Goal: Complete application form

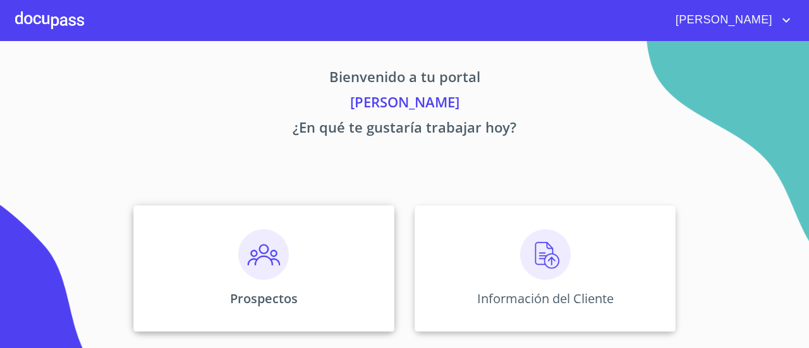
click at [271, 269] on img at bounding box center [263, 255] width 51 height 51
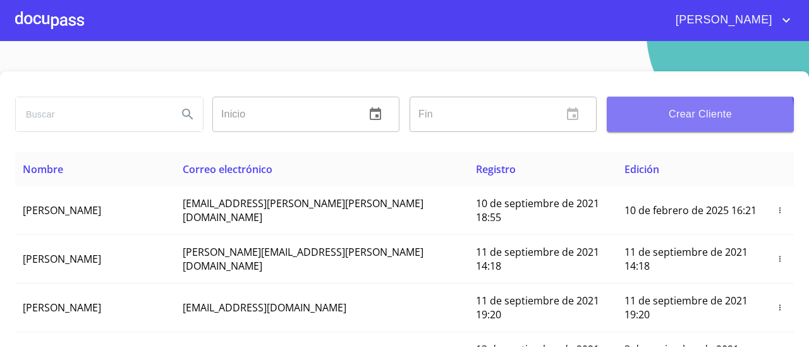
click at [686, 118] on span "Crear Cliente" at bounding box center [700, 115] width 167 height 18
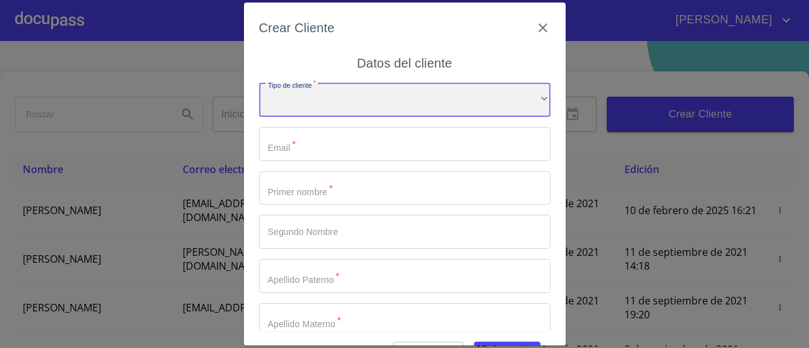
click at [515, 102] on div "​" at bounding box center [405, 100] width 292 height 34
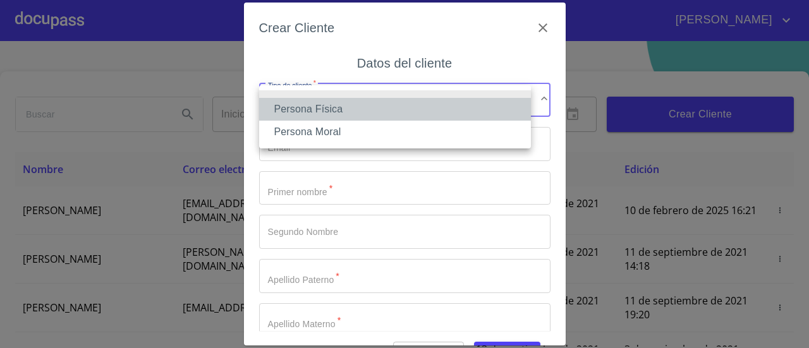
click at [422, 116] on li "Persona Física" at bounding box center [395, 109] width 272 height 23
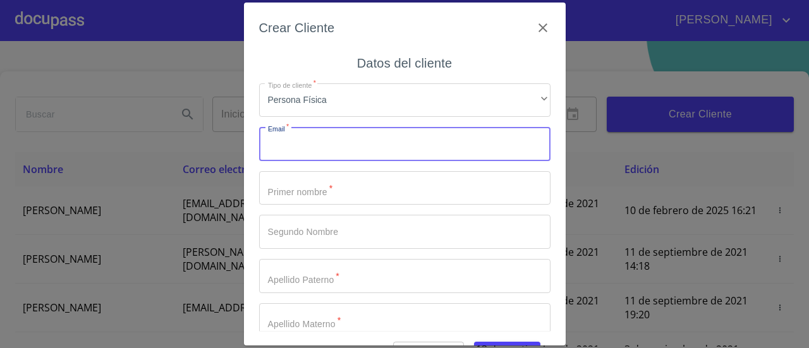
click at [381, 157] on input "Tipo de cliente   *" at bounding box center [405, 144] width 292 height 34
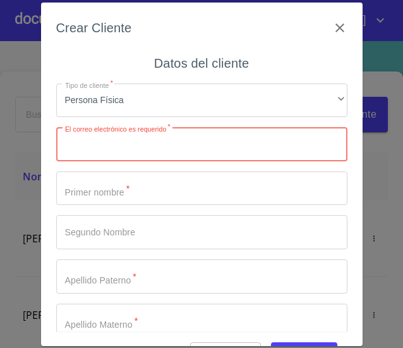
click at [149, 142] on input "Tipo de cliente   *" at bounding box center [202, 144] width 292 height 34
paste input "[EMAIL_ADDRESS][DOMAIN_NAME]"
click at [70, 147] on input "[EMAIL_ADDRESS][DOMAIN_NAME]" at bounding box center [179, 144] width 247 height 34
type input "[EMAIL_ADDRESS][DOMAIN_NAME]"
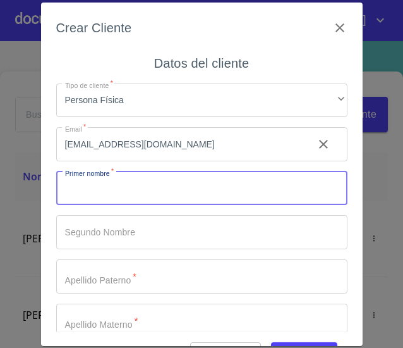
click at [169, 192] on input "Tipo de cliente   *" at bounding box center [202, 188] width 292 height 34
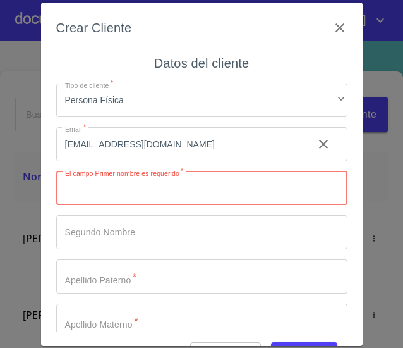
click at [162, 192] on input "Tipo de cliente   *" at bounding box center [202, 188] width 292 height 34
type input "[PERSON_NAME]"
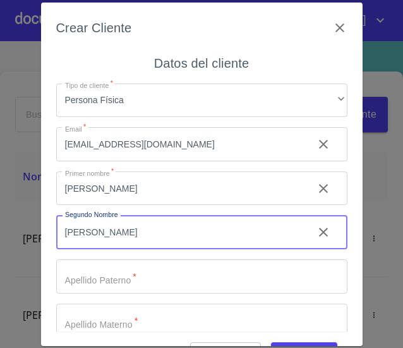
type input "[PERSON_NAME]"
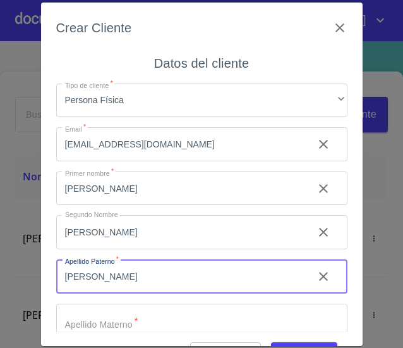
type input "[PERSON_NAME]"
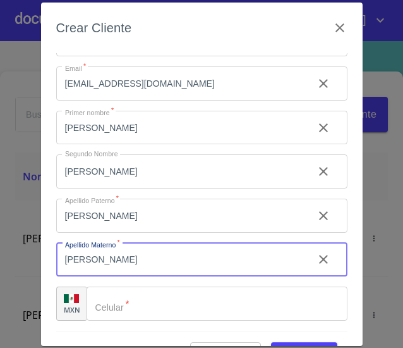
scroll to position [34, 0]
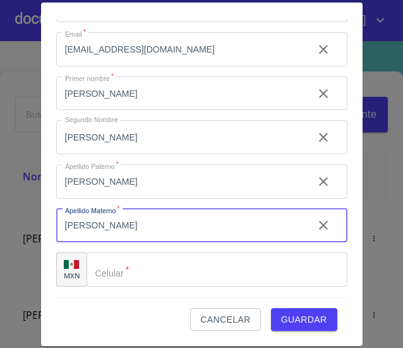
type input "[PERSON_NAME]"
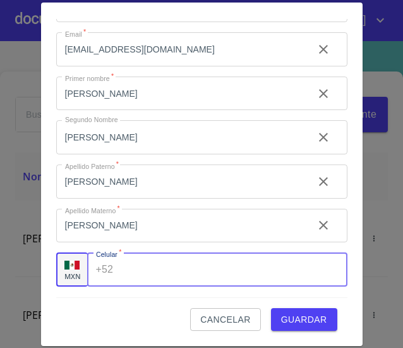
click at [169, 271] on input "Tipo de cliente   *" at bounding box center [232, 269] width 229 height 34
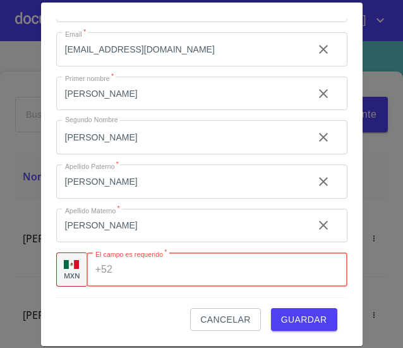
click at [156, 273] on input "Tipo de cliente   *" at bounding box center [233, 269] width 230 height 34
type input "[PHONE_NUMBER]"
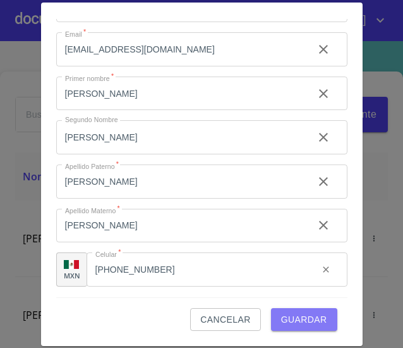
click at [305, 316] on span "Guardar" at bounding box center [304, 320] width 46 height 16
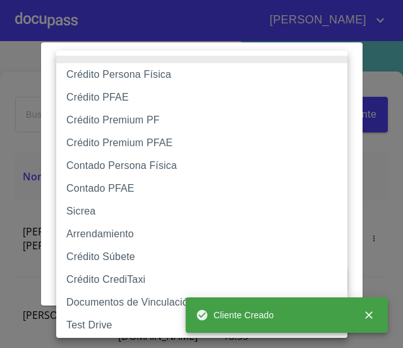
click at [332, 106] on body "[PERSON_NAME] ​ Fin ​ Crear Cliente Nombre Correo electrónico Registro Edición …" at bounding box center [201, 174] width 403 height 348
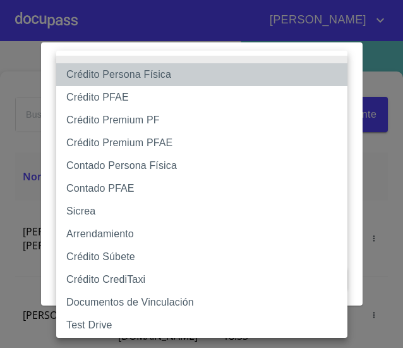
click at [184, 77] on li "Crédito Persona Física" at bounding box center [206, 74] width 301 height 23
type input "6009fb3c7d1714eb8809aa97"
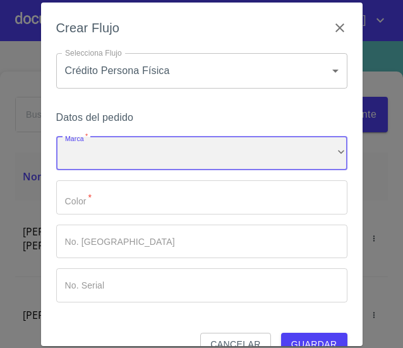
click at [171, 155] on div "​" at bounding box center [202, 154] width 292 height 34
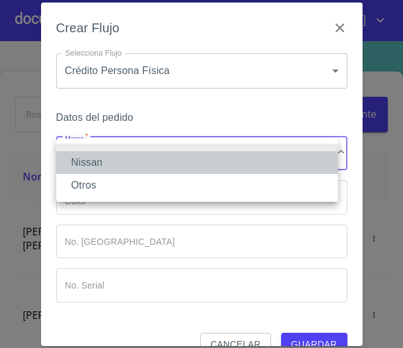
click at [164, 168] on li "Nissan" at bounding box center [197, 162] width 282 height 23
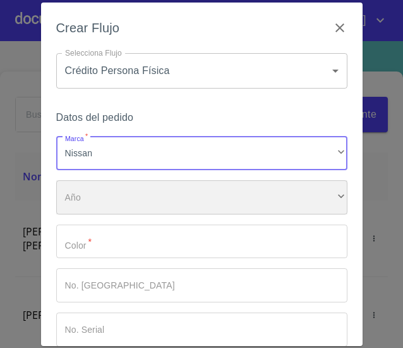
click at [161, 200] on div "​" at bounding box center [202, 197] width 292 height 34
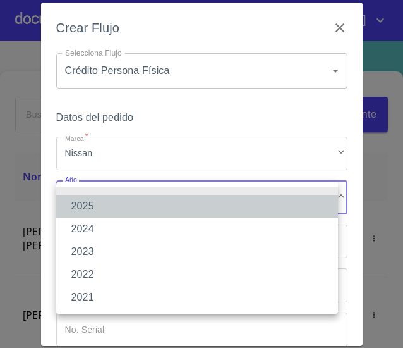
click at [158, 209] on li "2025" at bounding box center [197, 206] width 282 height 23
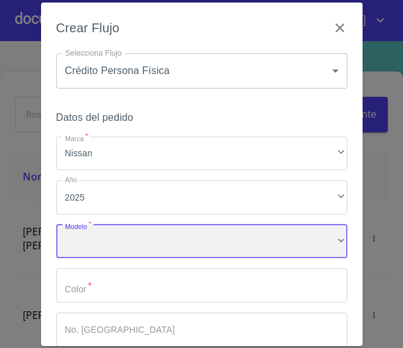
click at [151, 244] on div "​" at bounding box center [202, 242] width 292 height 34
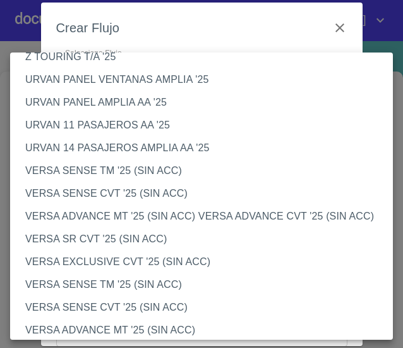
scroll to position [385, 0]
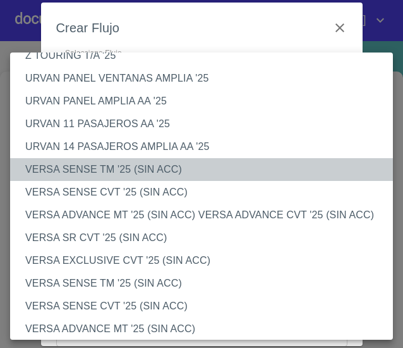
click at [171, 164] on li "VERSA SENSE TM '25 (SIN ACC)" at bounding box center [206, 169] width 393 height 23
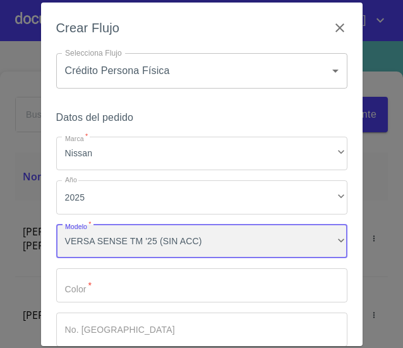
scroll to position [113, 0]
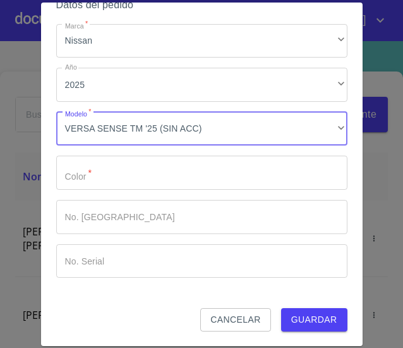
click at [185, 186] on input "Marca   *" at bounding box center [202, 173] width 292 height 34
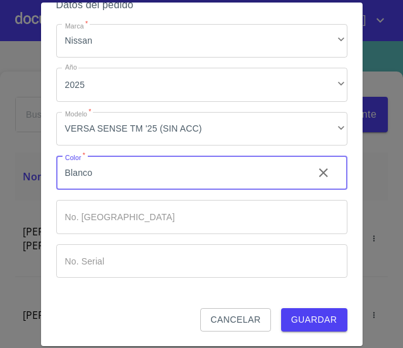
type input "Blanco"
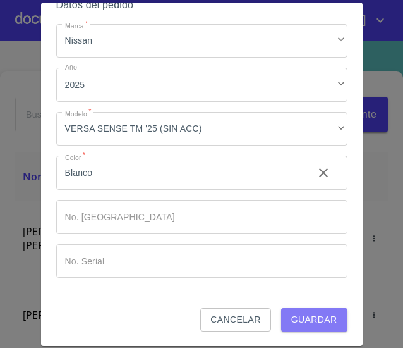
click at [303, 320] on span "Guardar" at bounding box center [315, 320] width 46 height 16
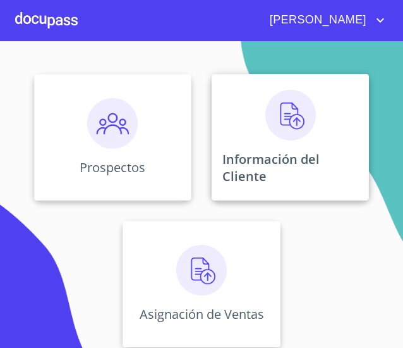
click at [266, 104] on img at bounding box center [291, 115] width 51 height 51
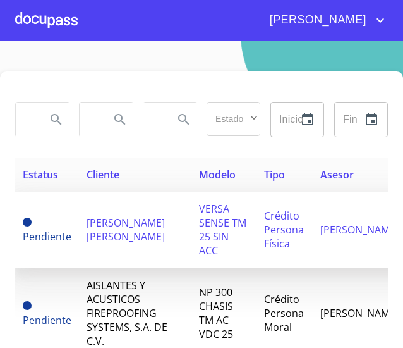
click at [235, 220] on span "VERSA SENSE TM 25 SIN ACC" at bounding box center [222, 230] width 47 height 56
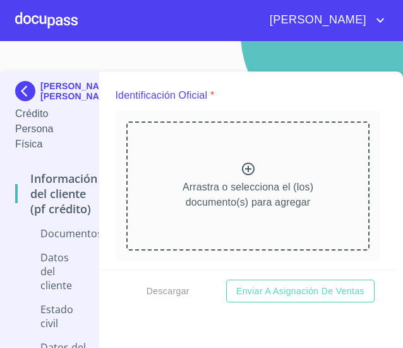
scroll to position [166, 0]
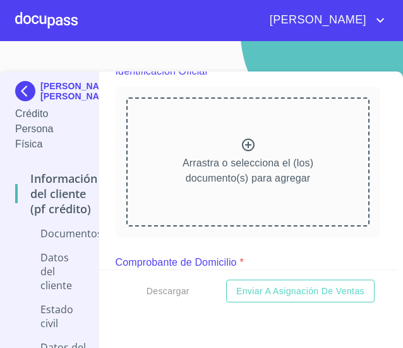
drag, startPoint x: 147, startPoint y: 155, endPoint x: 14, endPoint y: 163, distance: 133.0
click at [14, 163] on div "JOSE RICARDO ESCOBEDO GARCIA Crédito Persona Física Información del cliente (PF…" at bounding box center [198, 219] width 397 height 296
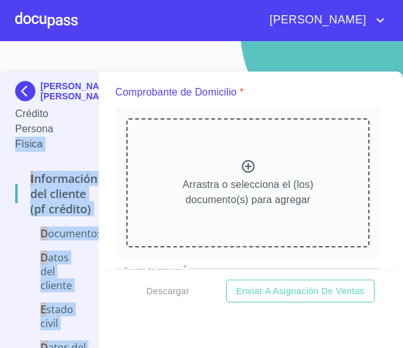
scroll to position [663, 0]
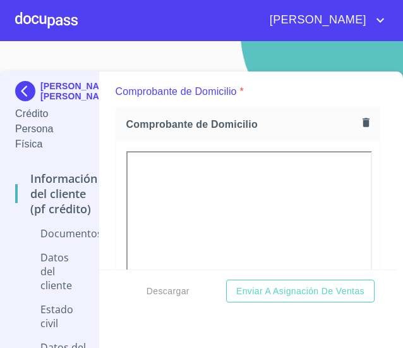
click at [63, 59] on section "JOSE RICARDO ESCOBEDO GARCIA Crédito Persona Física Información del cliente (PF…" at bounding box center [201, 194] width 403 height 307
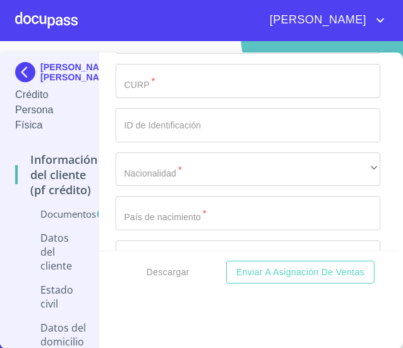
scroll to position [3910, 0]
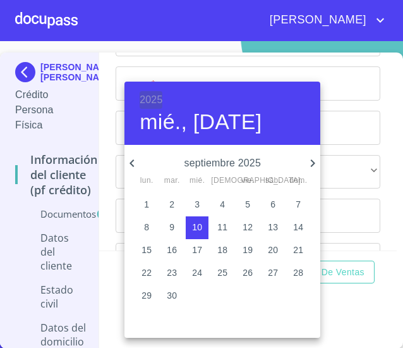
click at [157, 105] on h6 "2025" at bounding box center [151, 100] width 23 height 18
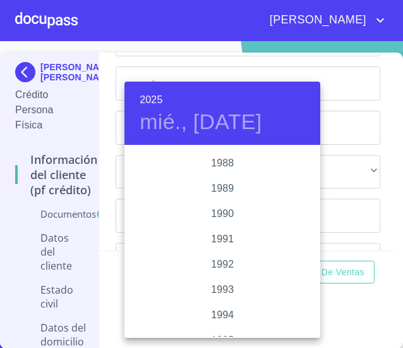
scroll to position [1589, 0]
click at [223, 185] on div "1989" at bounding box center [223, 189] width 196 height 25
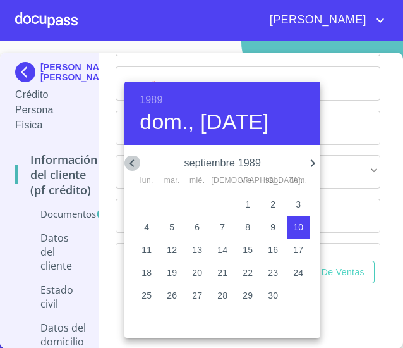
click at [137, 160] on icon "button" at bounding box center [132, 163] width 15 height 15
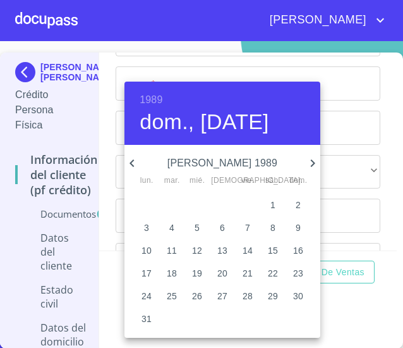
click at [137, 160] on icon "button" at bounding box center [132, 163] width 15 height 15
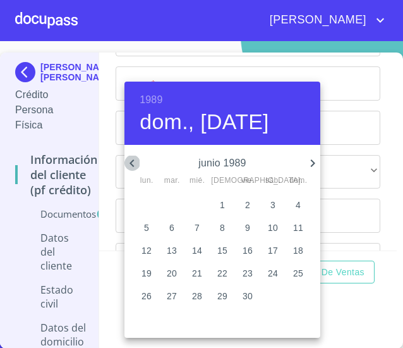
click at [137, 160] on icon "button" at bounding box center [132, 163] width 15 height 15
click at [228, 245] on p "13" at bounding box center [223, 249] width 10 height 13
type input "13 de abr. de 1989"
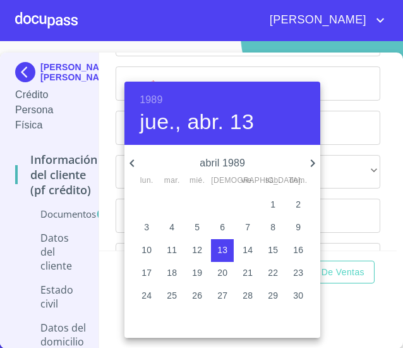
click at [352, 306] on div at bounding box center [201, 174] width 403 height 348
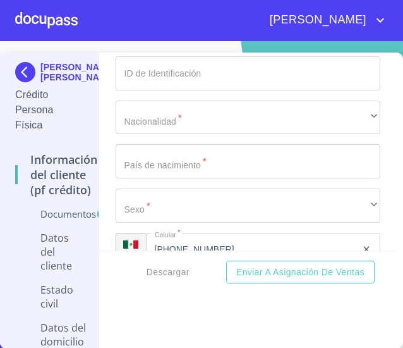
scroll to position [4015, 0]
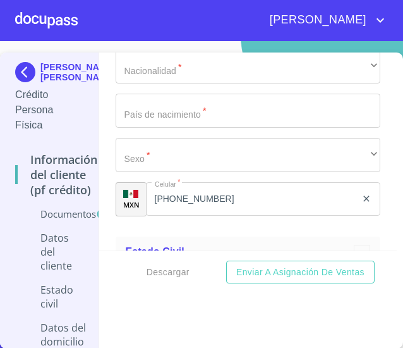
paste input "EOGR890413U21"
type input "EOGR890413U21"
type input "EOGR890413HJCSRC03"
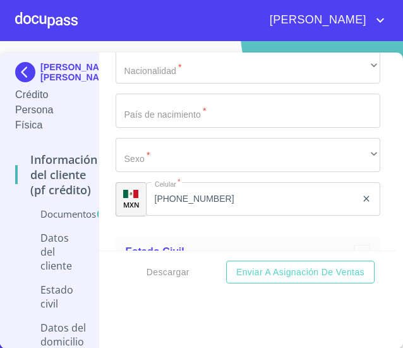
click at [151, 40] on input "Documento de identificación.   *" at bounding box center [249, 23] width 266 height 34
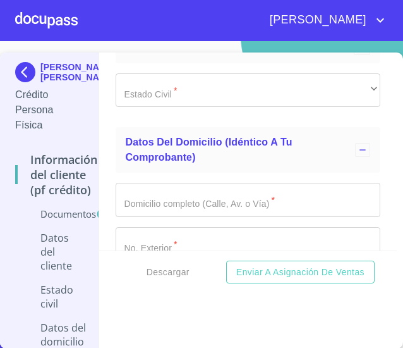
scroll to position [4219, 0]
type input "1832869207"
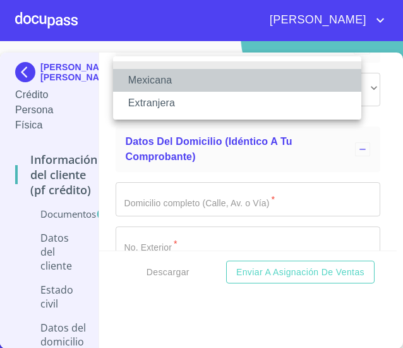
click at [226, 83] on li "Mexicana" at bounding box center [237, 80] width 249 height 23
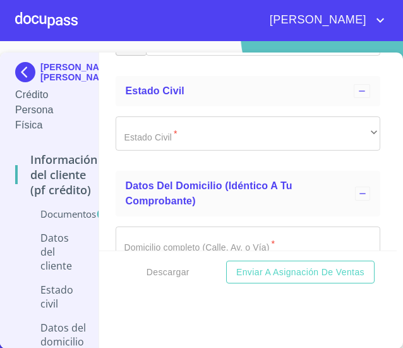
type input "m"
type input "[GEOGRAPHIC_DATA]"
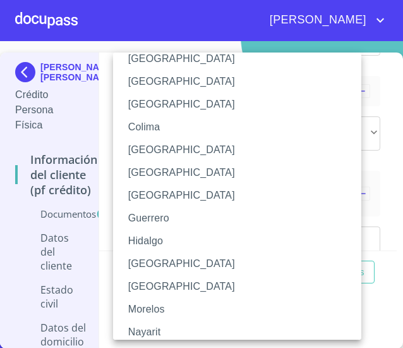
scroll to position [133, 0]
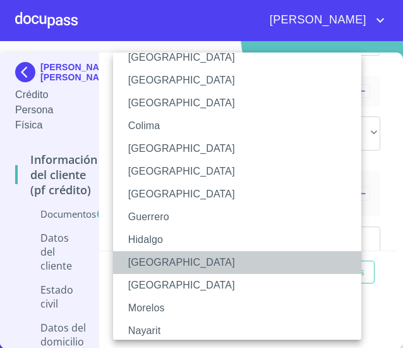
click at [167, 269] on li "[GEOGRAPHIC_DATA]" at bounding box center [242, 262] width 258 height 23
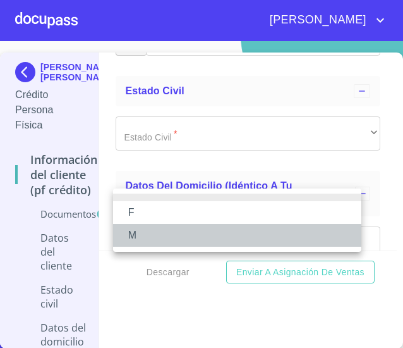
click at [166, 240] on li "M" at bounding box center [237, 235] width 249 height 23
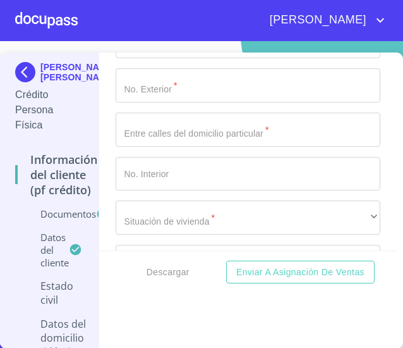
scroll to position [4464, 0]
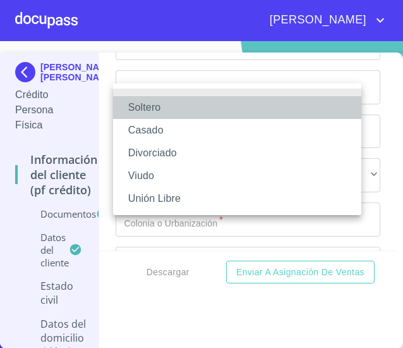
click at [212, 113] on li "Soltero" at bounding box center [237, 107] width 249 height 23
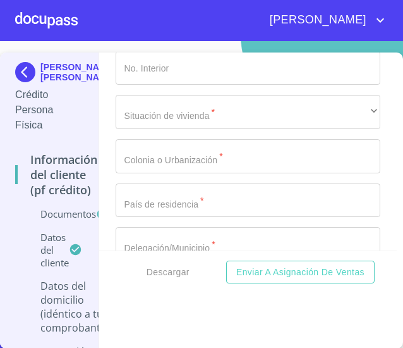
scroll to position [4575, 0]
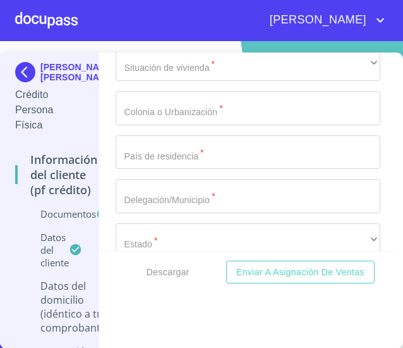
type input "[PERSON_NAME] [PERSON_NAME]"
type input "435"
type input "Barrio [PERSON_NAME]"
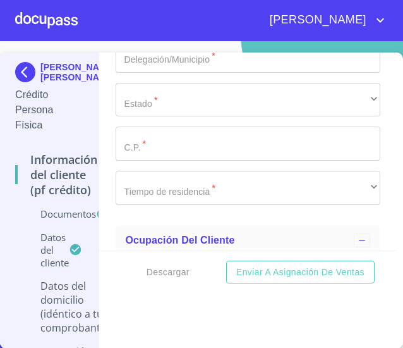
scroll to position [4716, 0]
type input "C"
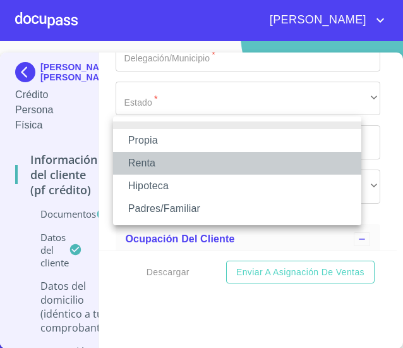
click at [159, 161] on li "Renta" at bounding box center [237, 163] width 249 height 23
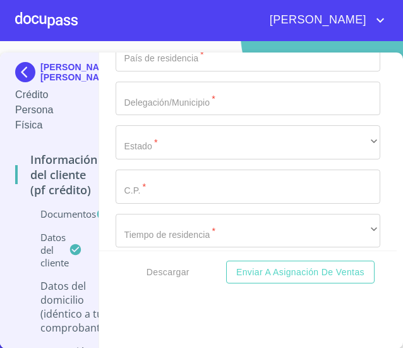
type input "$2,500"
click at [164, 28] on input "Documento de identificación.   *" at bounding box center [249, 11] width 266 height 34
click at [163, 28] on input "Documento de identificación.   *" at bounding box center [249, 11] width 266 height 34
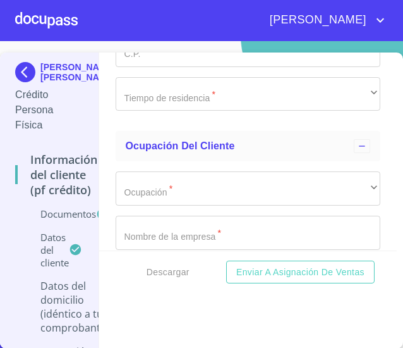
scroll to position [4859, 0]
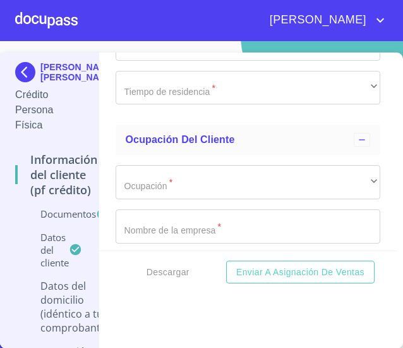
type input "[DEMOGRAPHIC_DATA][PERSON_NAME]"
type input "[GEOGRAPHIC_DATA]"
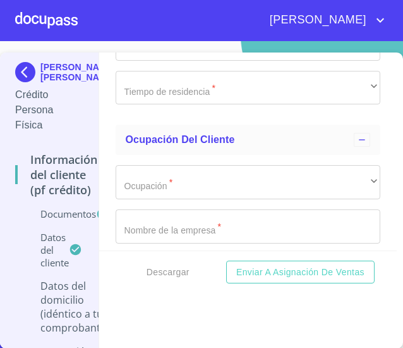
type input "[GEOGRAPHIC_DATA]"
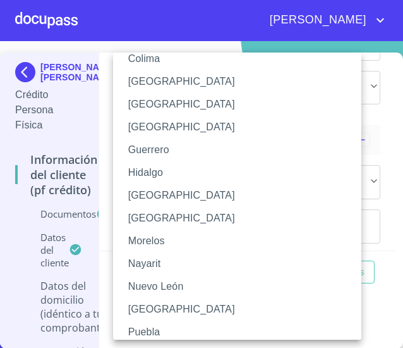
scroll to position [200, 0]
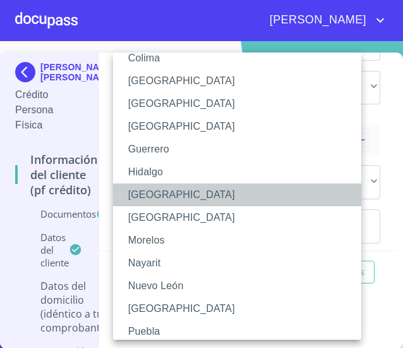
click at [173, 194] on li "[GEOGRAPHIC_DATA]" at bounding box center [242, 194] width 258 height 23
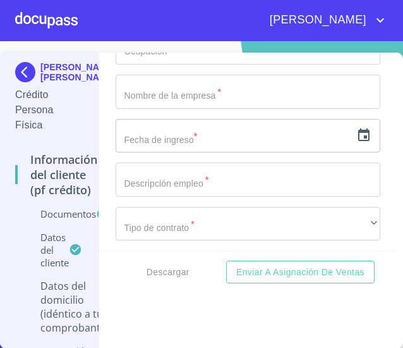
scroll to position [4999, 0]
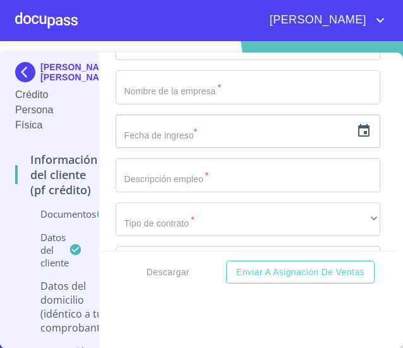
type input "44450"
click at [99, 150] on div "Información del cliente (PF crédito) Documentos Documento de identificación.   …" at bounding box center [248, 151] width 298 height 198
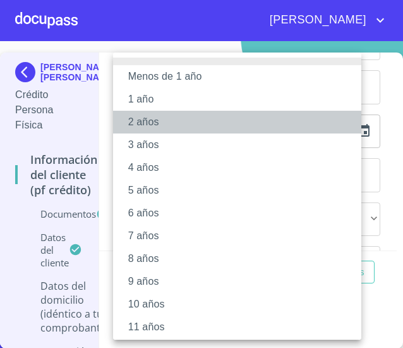
click at [188, 115] on li "2 años" at bounding box center [242, 122] width 258 height 23
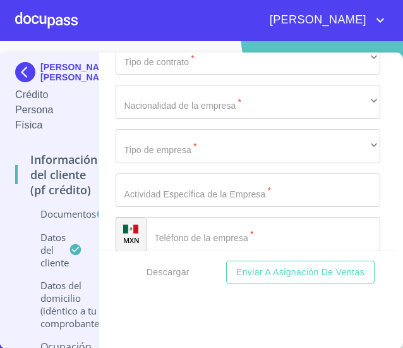
scroll to position [5164, 0]
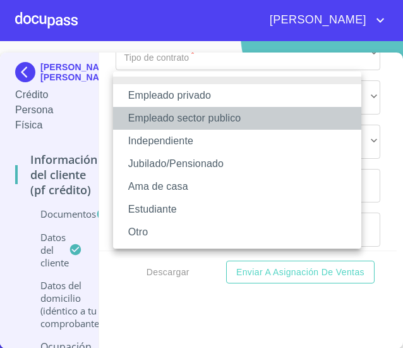
click at [232, 119] on li "Empleado sector publico" at bounding box center [237, 118] width 249 height 23
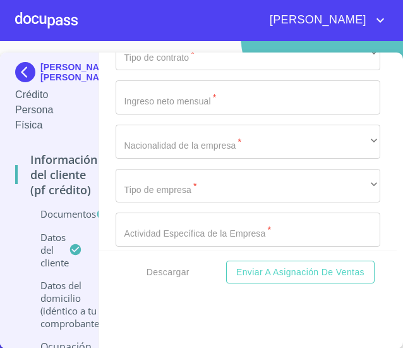
type input "Fiscalia del [GEOGRAPHIC_DATA]"
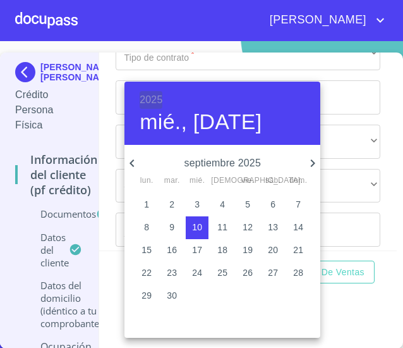
click at [152, 97] on h6 "2025" at bounding box center [151, 100] width 23 height 18
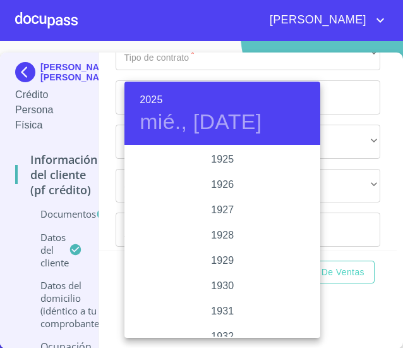
scroll to position [2454, 0]
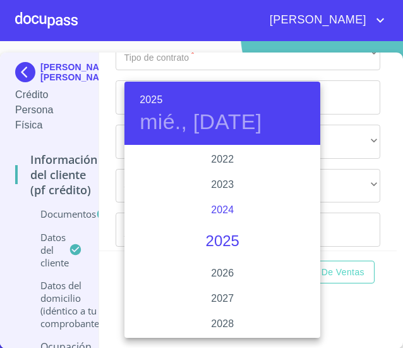
click at [218, 212] on div "2024" at bounding box center [223, 209] width 196 height 25
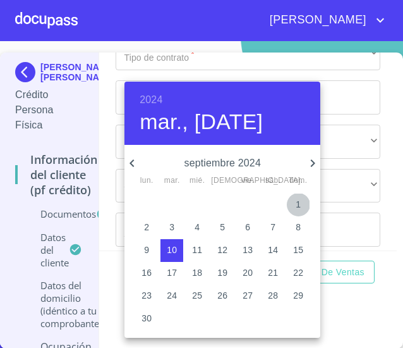
click at [296, 202] on p "1" at bounding box center [298, 204] width 5 height 13
type input "1 de sep. de 2024"
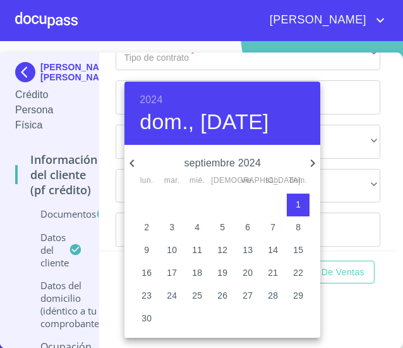
click at [370, 213] on div at bounding box center [201, 174] width 403 height 348
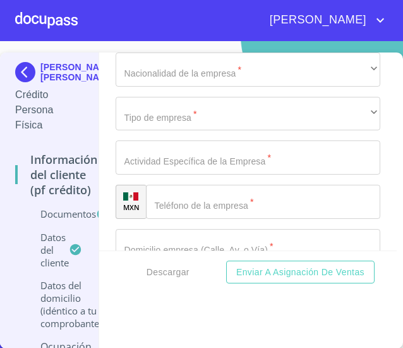
scroll to position [5237, 0]
type input "Actuario de Ministerio"
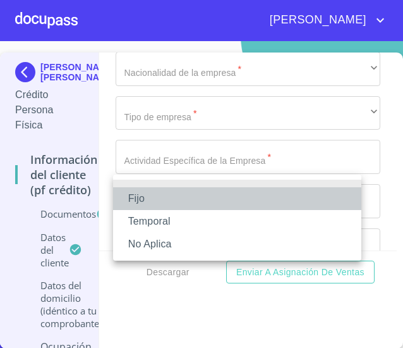
click at [214, 195] on li "Fijo" at bounding box center [237, 198] width 249 height 23
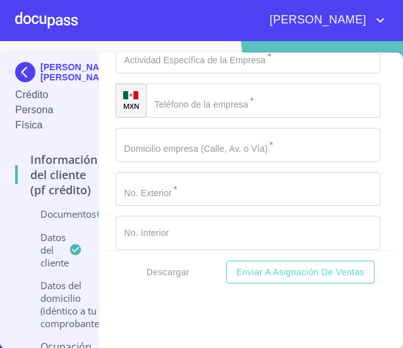
scroll to position [5339, 0]
type input "$17,600"
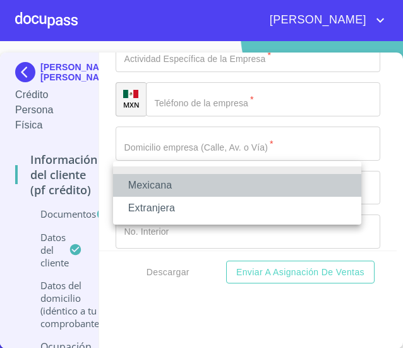
click at [180, 189] on li "Mexicana" at bounding box center [237, 185] width 249 height 23
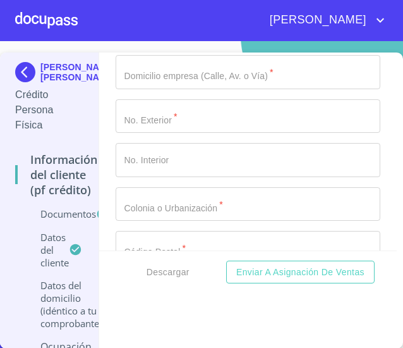
scroll to position [5411, 0]
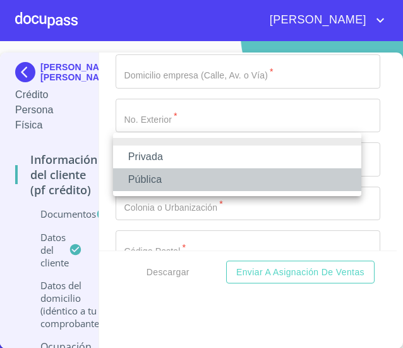
click at [200, 186] on li "Pública" at bounding box center [237, 179] width 249 height 23
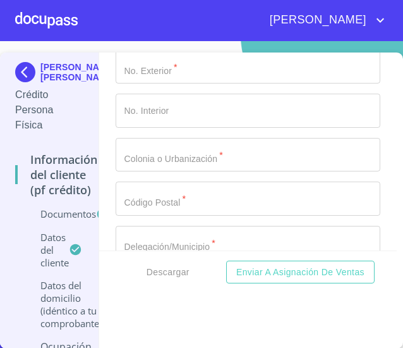
scroll to position [5460, 0]
type input "Fiscalía"
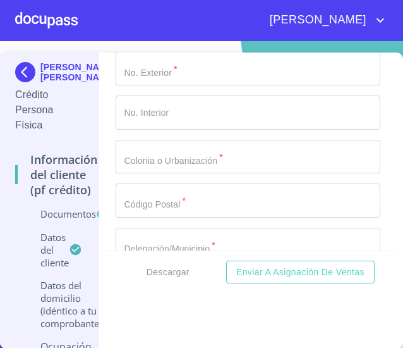
paste input "(33) 3837 6000"
type input "(33) 3837 6000"
click at [106, 218] on div "Información del cliente (PF crédito) Documentos Documento de identificación.   …" at bounding box center [248, 151] width 298 height 198
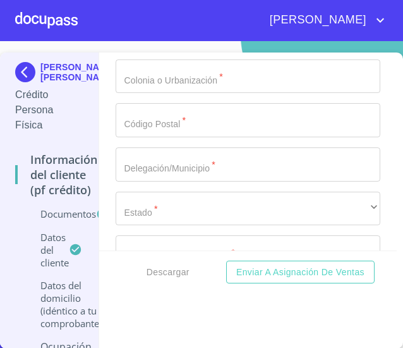
scroll to position [5546, 0]
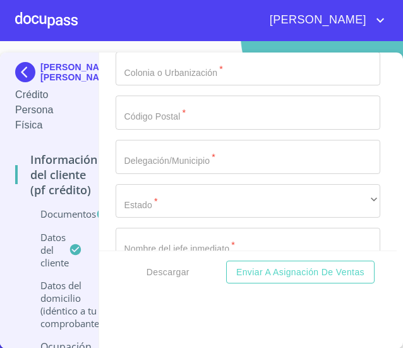
type input "Calle 14"
type input "2550"
click at [111, 213] on div "Información del cliente (PF crédito) Documentos Documento de identificación.   …" at bounding box center [248, 151] width 298 height 198
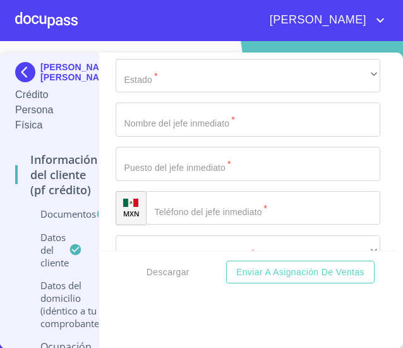
scroll to position [5671, 0]
type input "Colon Industrial"
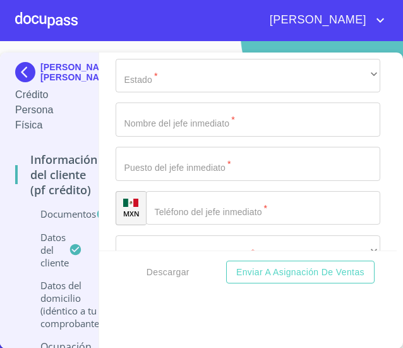
type input "44940"
click at [109, 170] on div "Información del cliente (PF crédito) Documentos Documento de identificación.   …" at bounding box center [248, 151] width 298 height 198
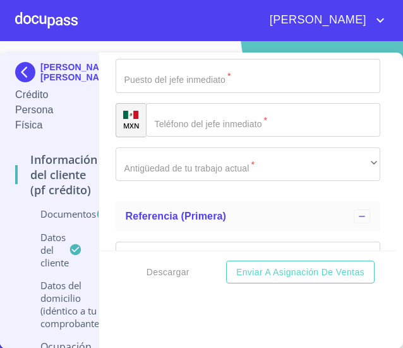
scroll to position [5762, 0]
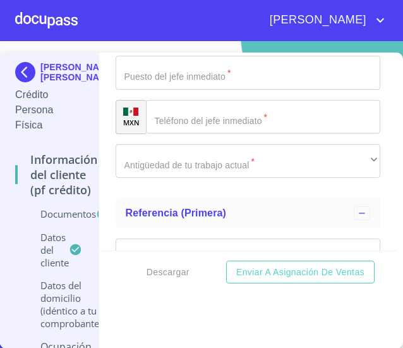
type input "[GEOGRAPHIC_DATA]"
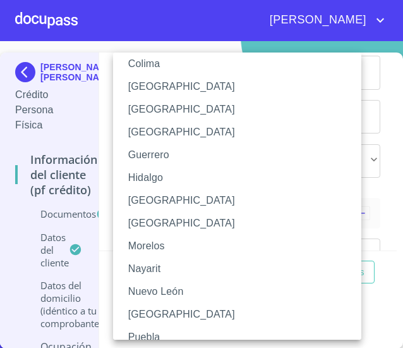
scroll to position [196, 0]
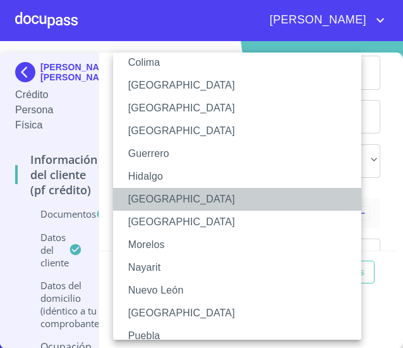
click at [163, 198] on li "[GEOGRAPHIC_DATA]" at bounding box center [242, 199] width 258 height 23
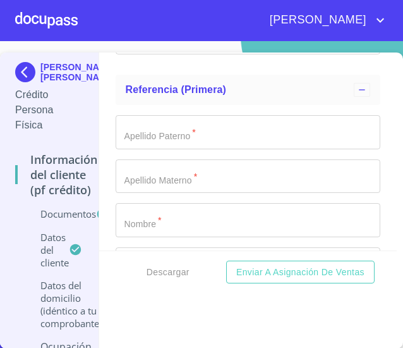
scroll to position [5886, 0]
type input "[PERSON_NAME]"
type input "Licenciado"
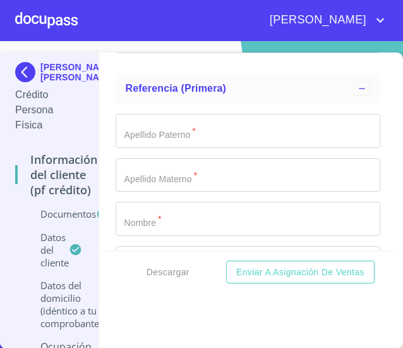
type input "[PHONE_NUMBER]"
click at [104, 152] on div "Información del cliente (PF crédito) Documentos Documento de identificación.   …" at bounding box center [248, 151] width 298 height 198
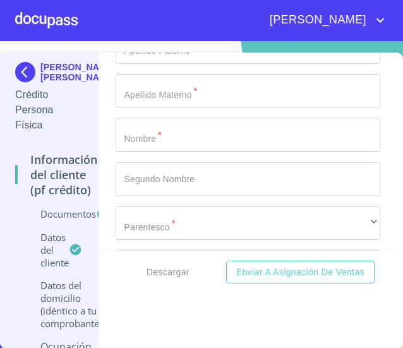
scroll to position [5971, 0]
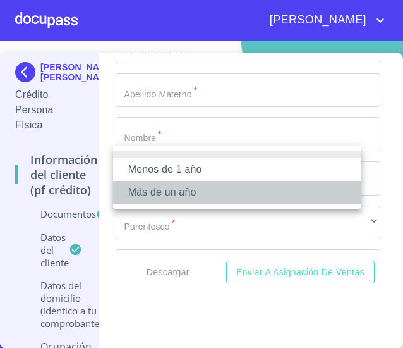
click at [185, 195] on li "Más de un año" at bounding box center [237, 192] width 249 height 23
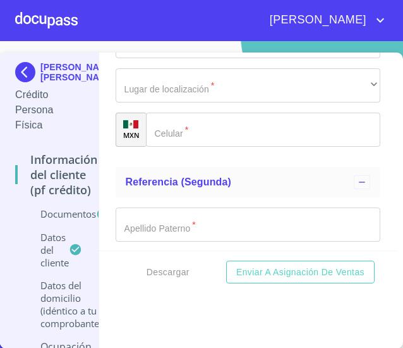
scroll to position [6152, 0]
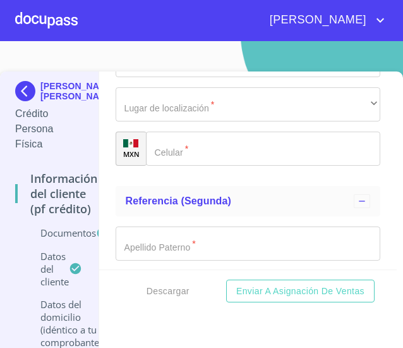
scroll to position [0, 0]
type input "M"
type input "[PERSON_NAME]"
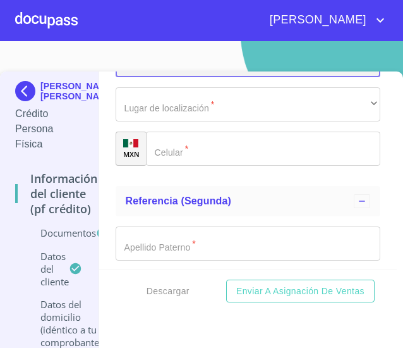
scroll to position [6169, 0]
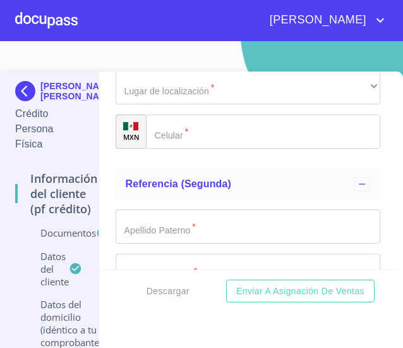
click at [214, 61] on div "​" at bounding box center [249, 44] width 266 height 34
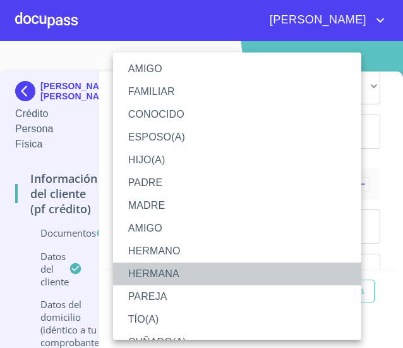
click at [166, 271] on li "HERMANA" at bounding box center [242, 273] width 258 height 23
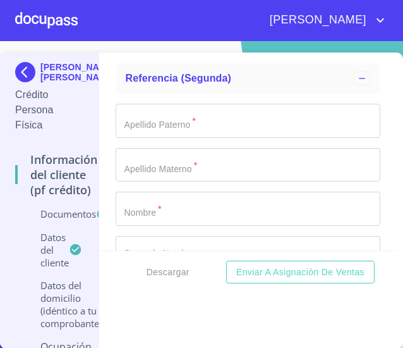
scroll to position [6260, 0]
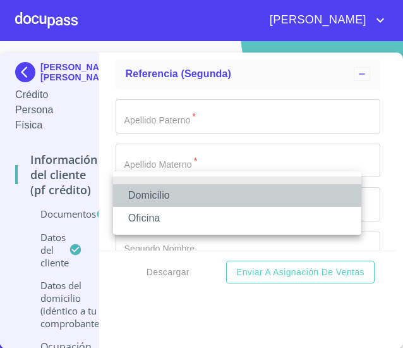
click at [186, 200] on li "Domicilio" at bounding box center [237, 195] width 249 height 23
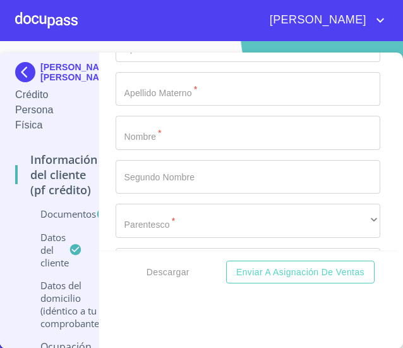
scroll to position [6332, 0]
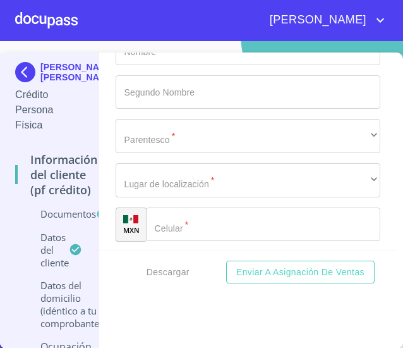
scroll to position [6417, 0]
type input "[PHONE_NUMBER]"
type input "[PERSON_NAME]"
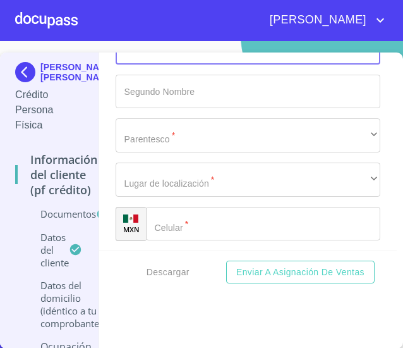
scroll to position [6440, 0]
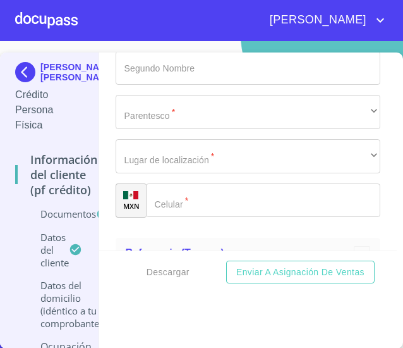
type input "Manolo"
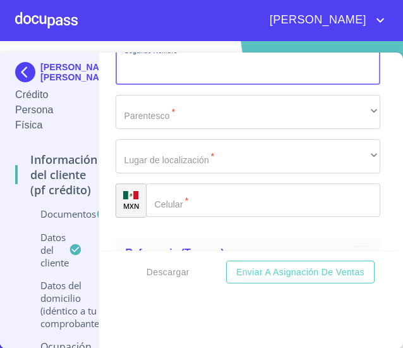
scroll to position [6566, 0]
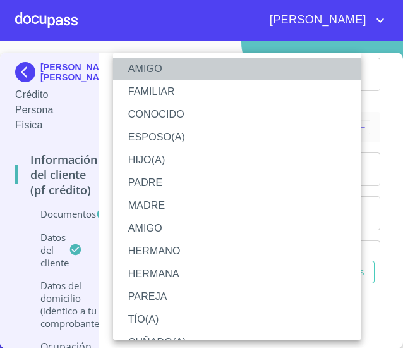
click at [200, 77] on li "AMIGO" at bounding box center [242, 69] width 258 height 23
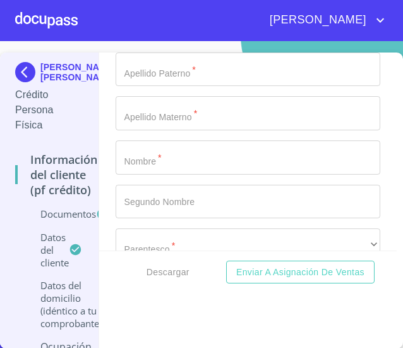
scroll to position [6673, 0]
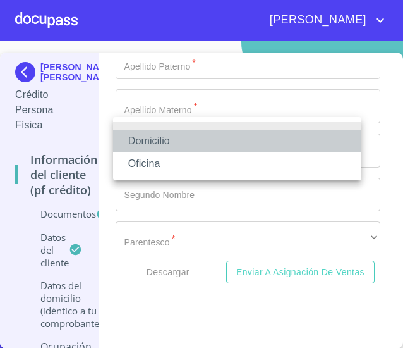
click at [172, 146] on li "Domicilio" at bounding box center [237, 141] width 249 height 23
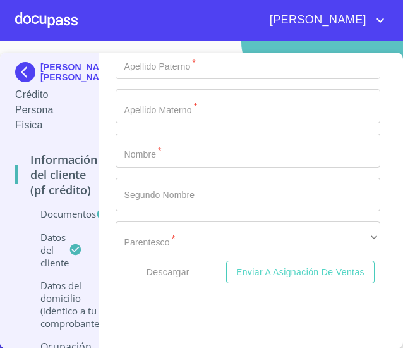
type input "[PHONE_NUMBER]"
click at [168, 35] on div "Referencia (tercera)" at bounding box center [249, 20] width 266 height 30
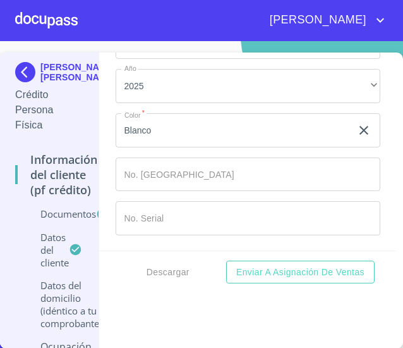
scroll to position [6750, 0]
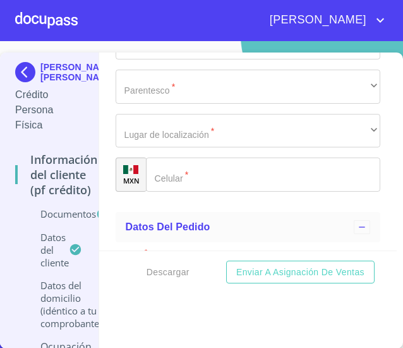
scroll to position [6829, 0]
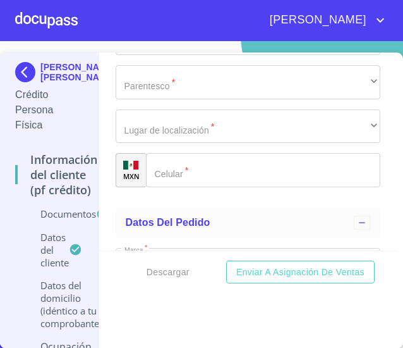
type input "[PERSON_NAME]"
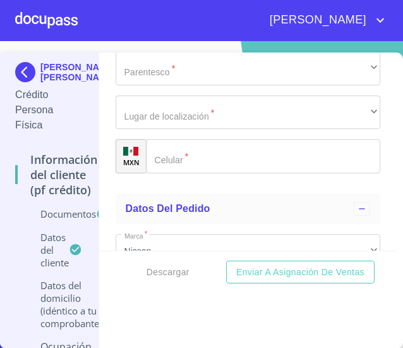
type input "[PERSON_NAME]"
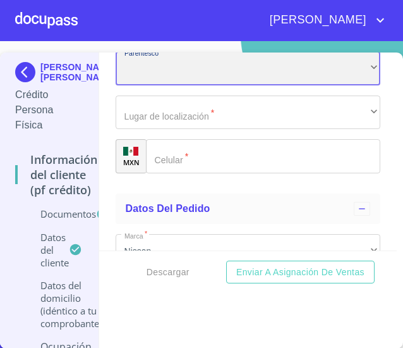
scroll to position [6969, 0]
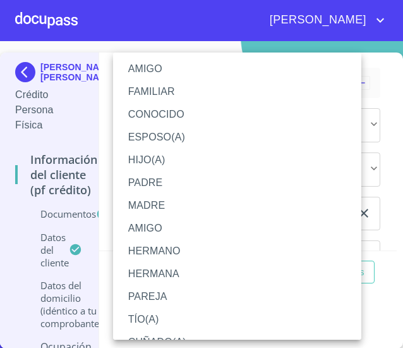
click at [199, 73] on li "AMIGO" at bounding box center [242, 69] width 258 height 23
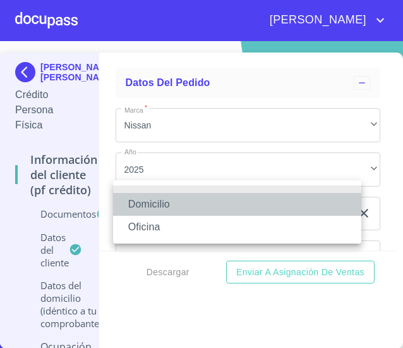
click at [181, 194] on li "Domicilio" at bounding box center [237, 204] width 249 height 23
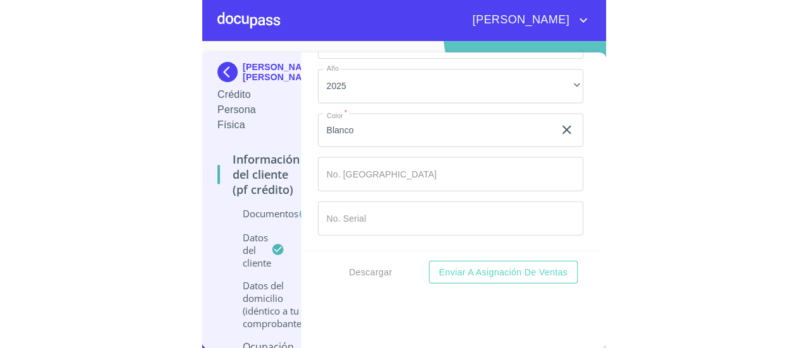
scroll to position [7106, 0]
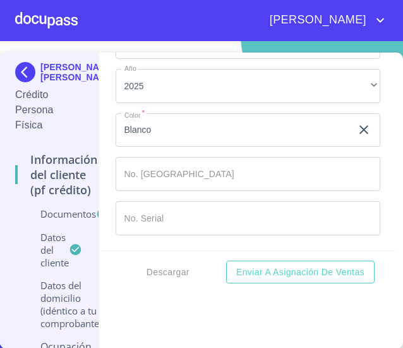
type input "[PHONE_NUMBER]"
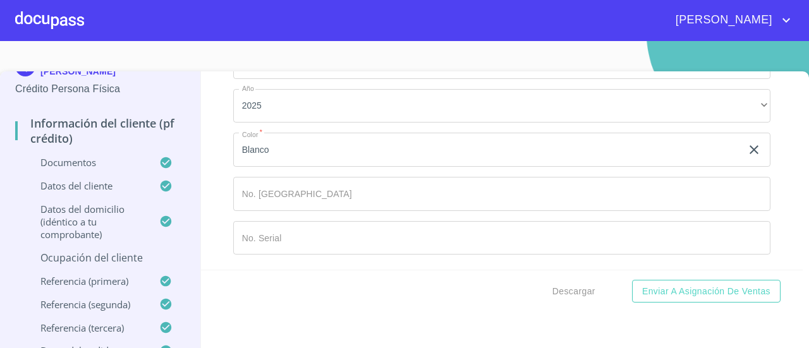
scroll to position [7527, 0]
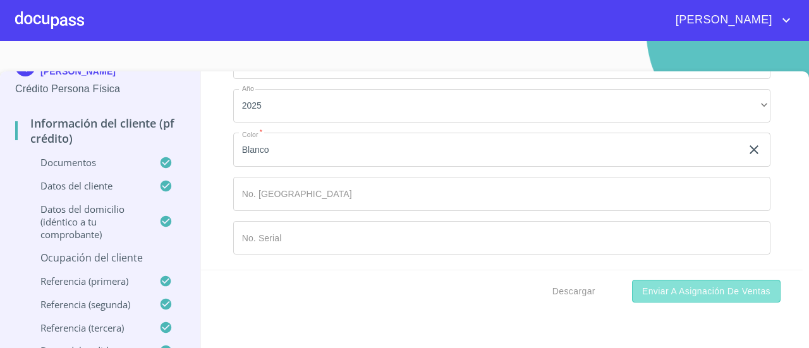
click at [672, 291] on span "Enviar a Asignación de Ventas" at bounding box center [707, 292] width 128 height 16
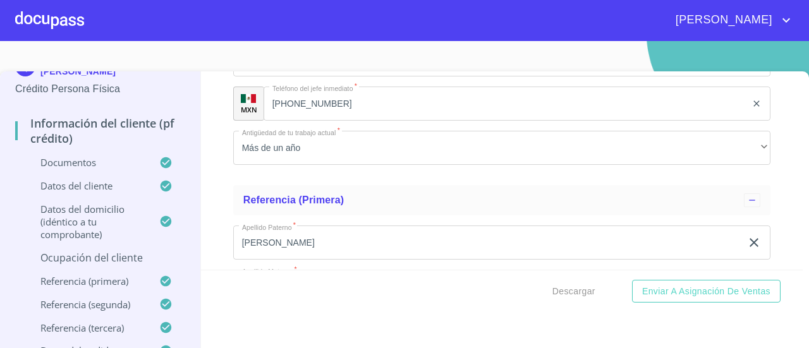
scroll to position [5770, 0]
type input "3"
type input "[PHONE_NUMBER]"
click at [224, 154] on div "Información del cliente (PF crédito) Documentos Documento de identificación.   …" at bounding box center [502, 170] width 603 height 199
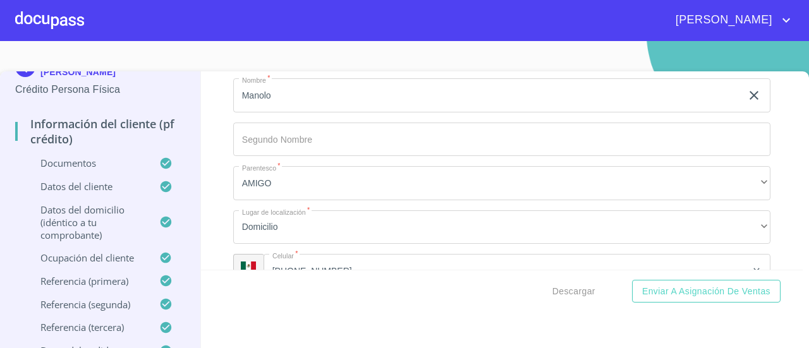
scroll to position [6435, 0]
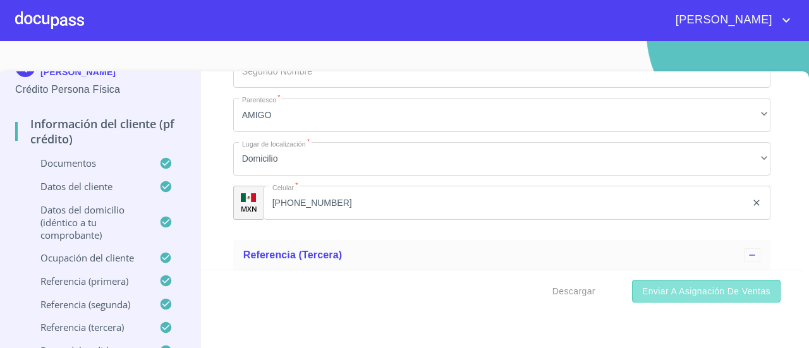
click at [672, 297] on span "Enviar a Asignación de Ventas" at bounding box center [707, 292] width 128 height 16
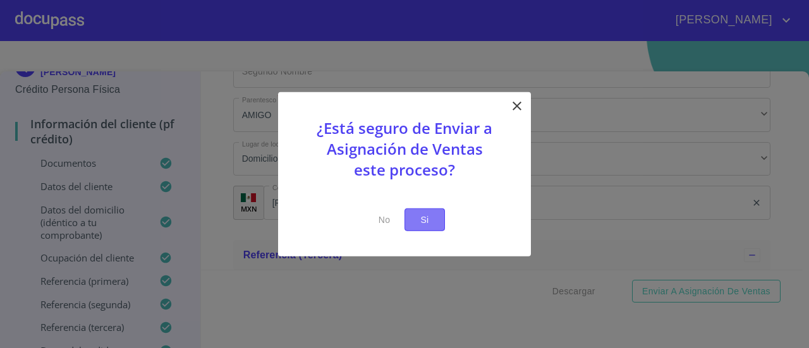
click at [433, 218] on span "Si" at bounding box center [425, 220] width 20 height 16
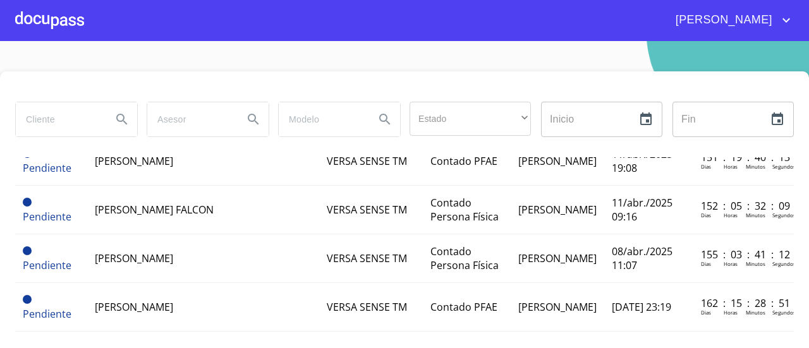
scroll to position [39, 0]
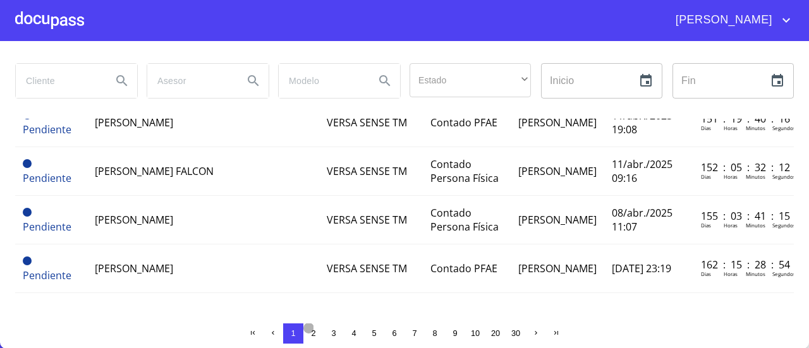
click at [306, 325] on button "2" at bounding box center [314, 334] width 20 height 20
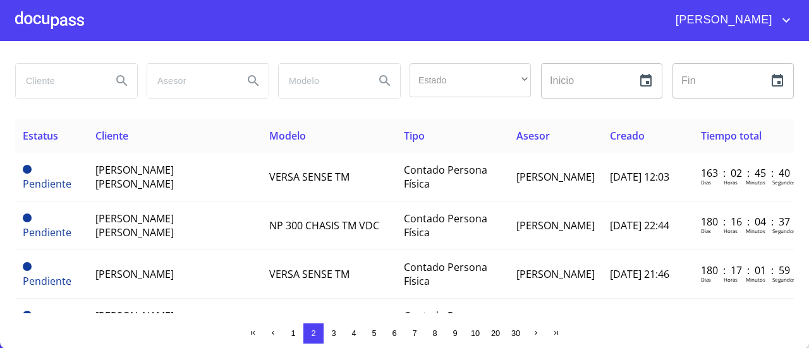
scroll to position [0, 0]
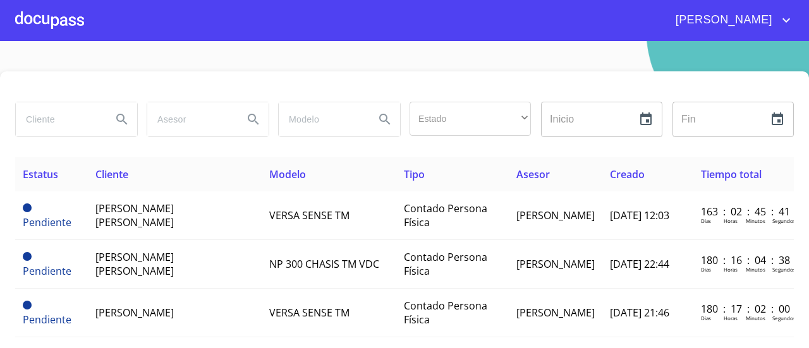
click at [57, 116] on input "search" at bounding box center [59, 119] width 86 height 34
type input "r"
click at [512, 35] on div "[PERSON_NAME]" at bounding box center [404, 20] width 809 height 40
click at [74, 113] on input "search" at bounding box center [59, 119] width 86 height 34
type input "[PERSON_NAME]"
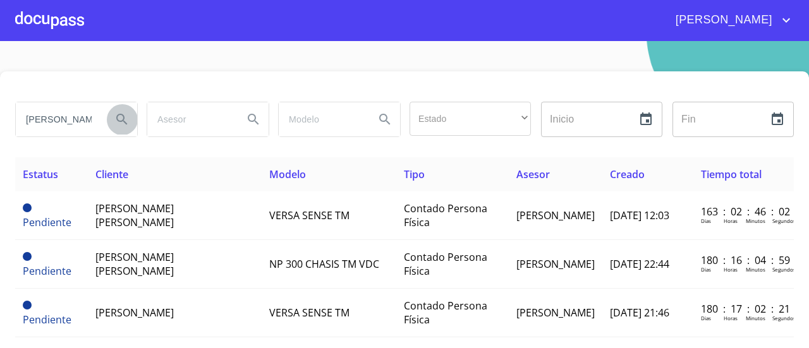
click at [130, 124] on button "Search" at bounding box center [122, 119] width 30 height 30
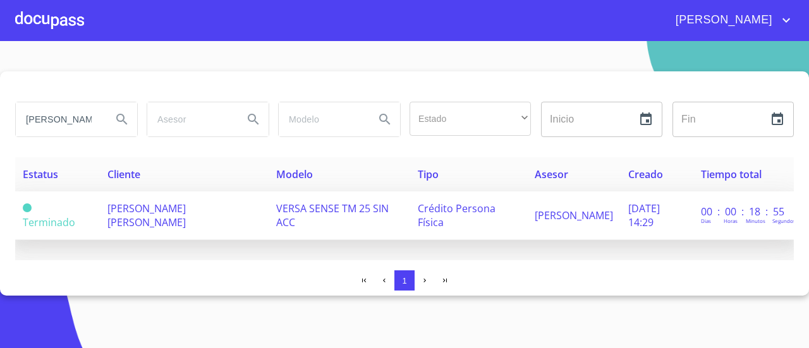
click at [471, 208] on span "Crédito Persona Física" at bounding box center [457, 216] width 78 height 28
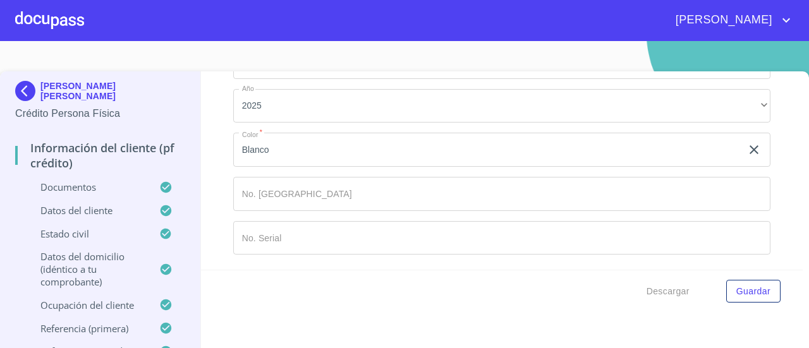
scroll to position [7527, 0]
click at [739, 285] on span "Guardar" at bounding box center [754, 292] width 34 height 16
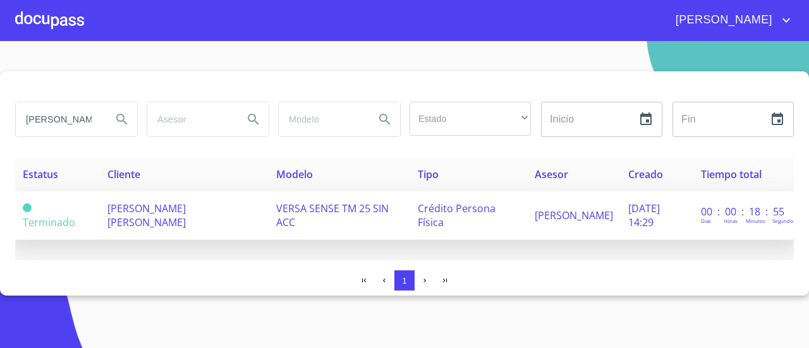
click at [315, 231] on td "VERSA SENSE TM 25 SIN ACC" at bounding box center [340, 216] width 142 height 49
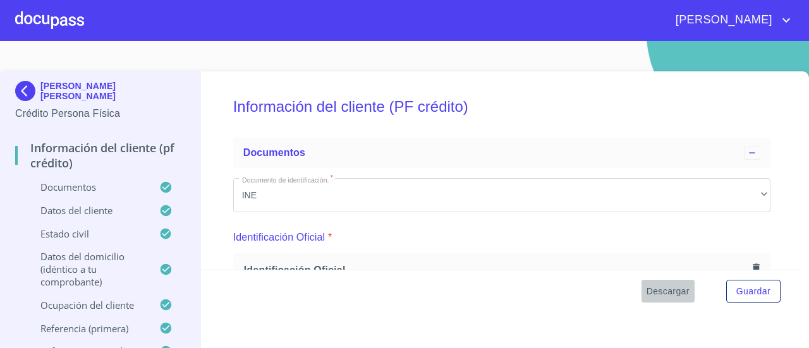
click at [661, 285] on span "Descargar" at bounding box center [668, 292] width 43 height 16
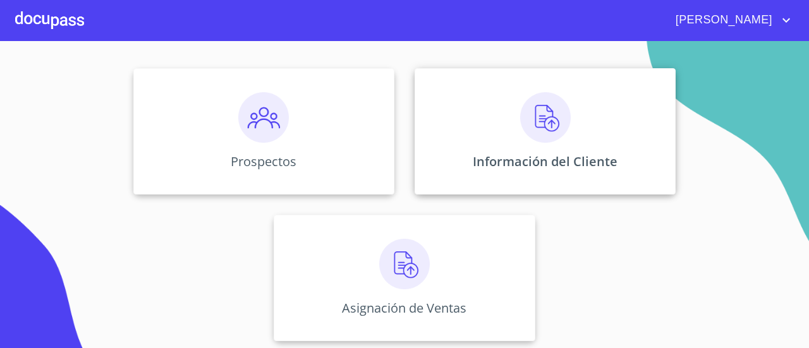
scroll to position [138, 0]
click at [551, 140] on img at bounding box center [545, 117] width 51 height 51
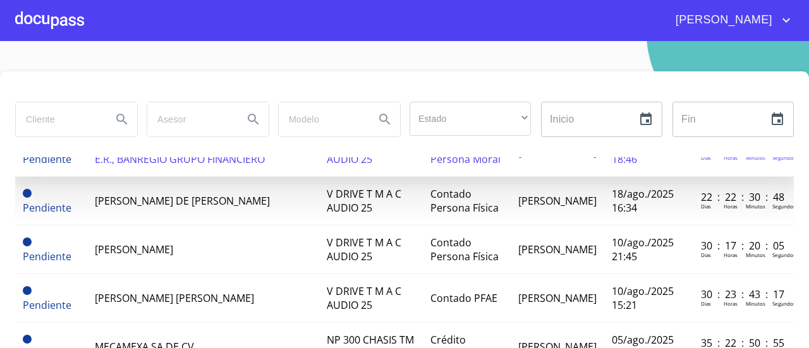
scroll to position [113, 0]
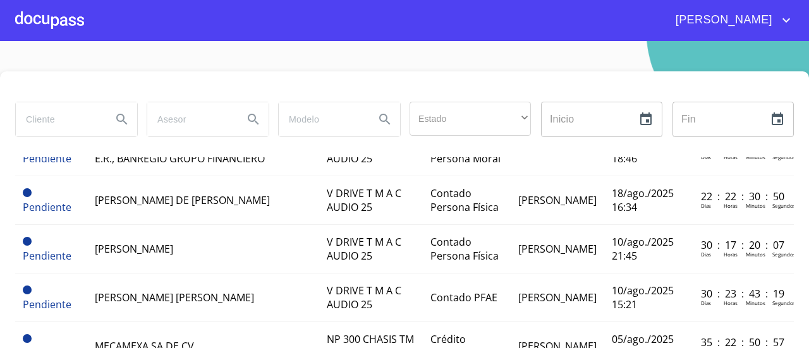
click at [77, 116] on input "search" at bounding box center [59, 119] width 86 height 34
type input "[PERSON_NAME]"
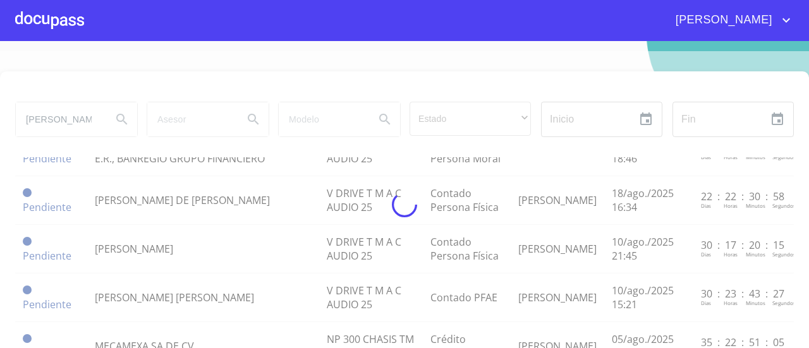
scroll to position [0, 0]
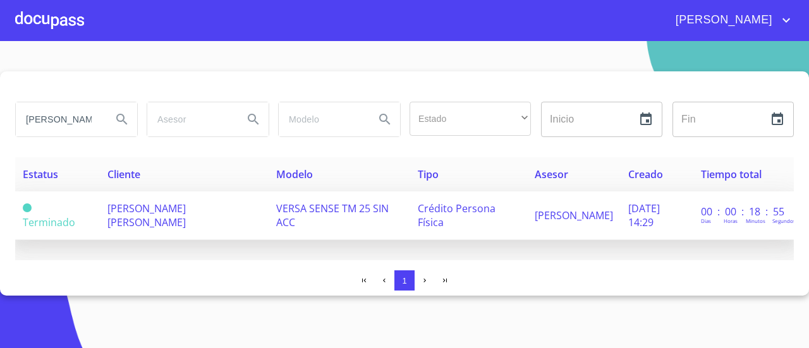
click at [304, 214] on span "VERSA SENSE TM 25 SIN ACC" at bounding box center [332, 216] width 113 height 28
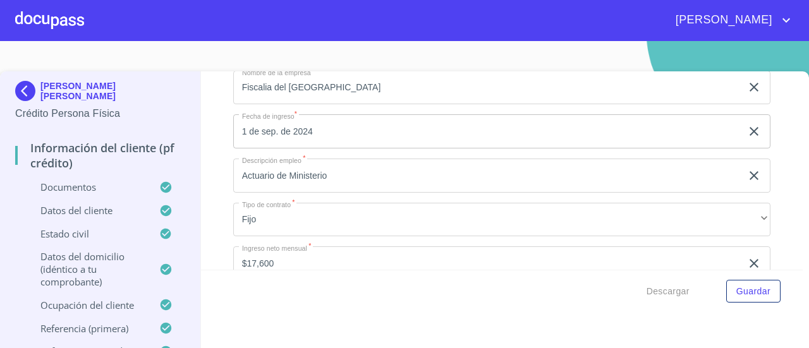
scroll to position [5030, 0]
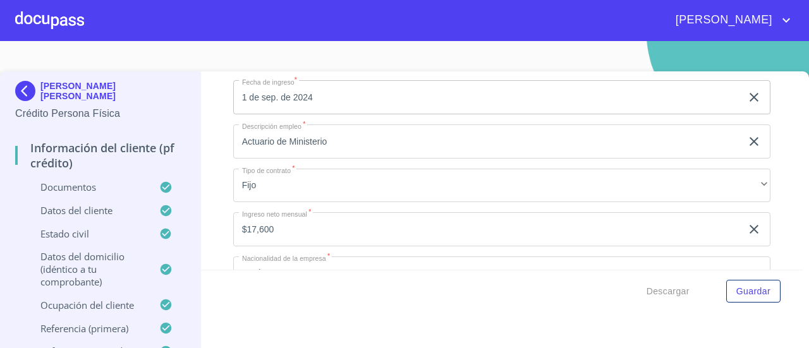
type input "S"
type input "Barrio [PERSON_NAME]"
click at [216, 213] on div "Información del cliente (PF crédito) Documentos Documento de identificación.   …" at bounding box center [502, 170] width 603 height 199
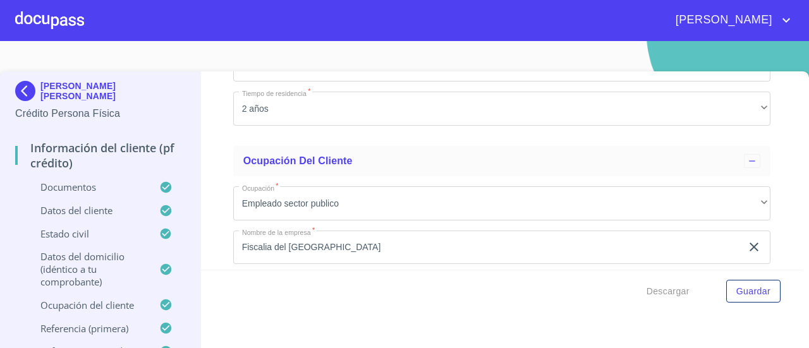
scroll to position [4834, 0]
type input "B"
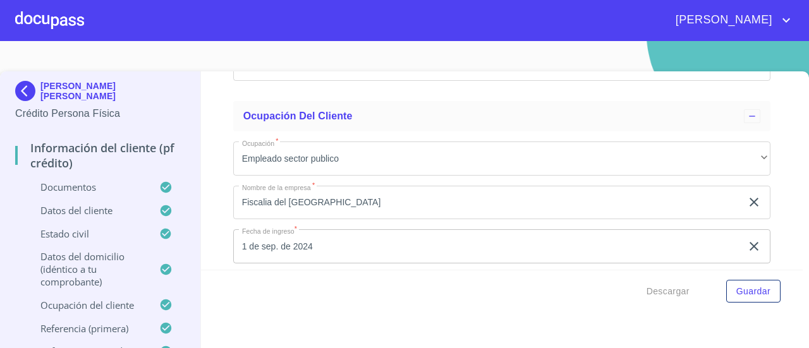
type input "[PERSON_NAME] y C. [PERSON_NAME]"
click at [224, 178] on div "Información del cliente (PF crédito) Documentos Documento de identificación.   …" at bounding box center [502, 170] width 603 height 199
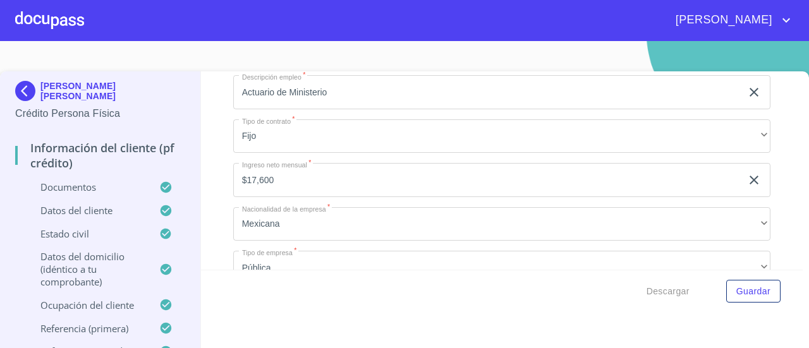
scroll to position [5083, 0]
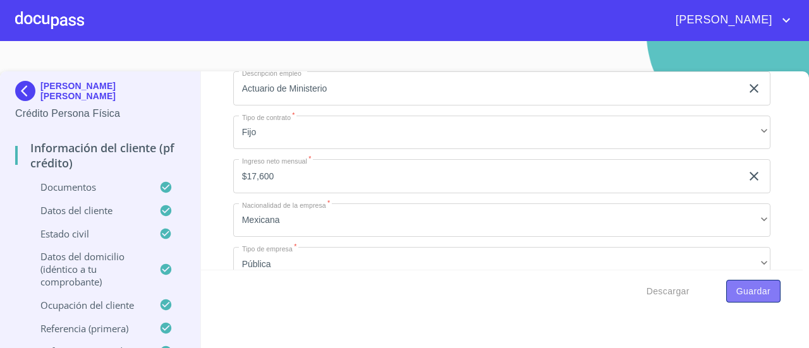
click at [737, 290] on span "Guardar" at bounding box center [754, 292] width 34 height 16
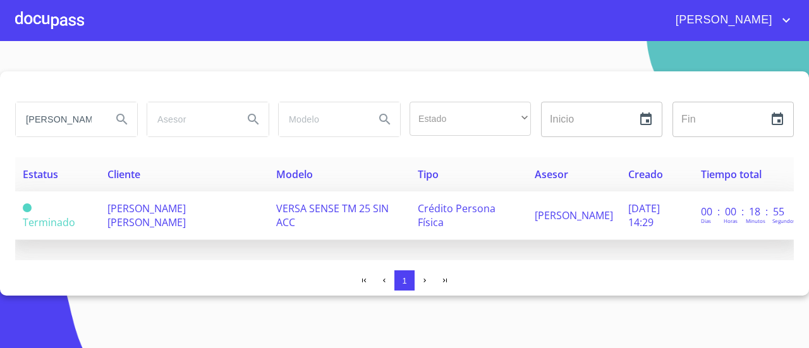
click at [410, 224] on td "Crédito Persona Física" at bounding box center [468, 216] width 116 height 49
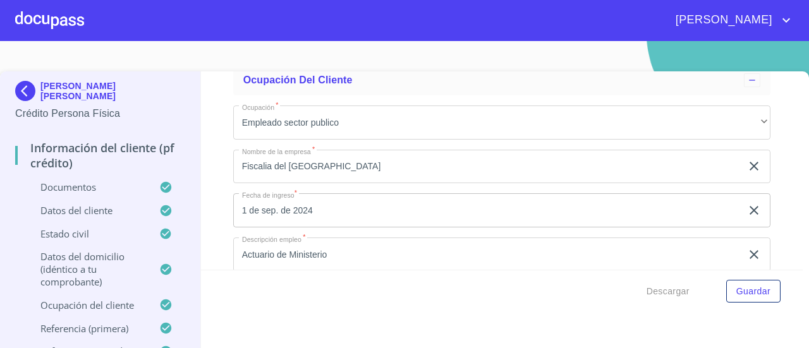
scroll to position [4910, 0]
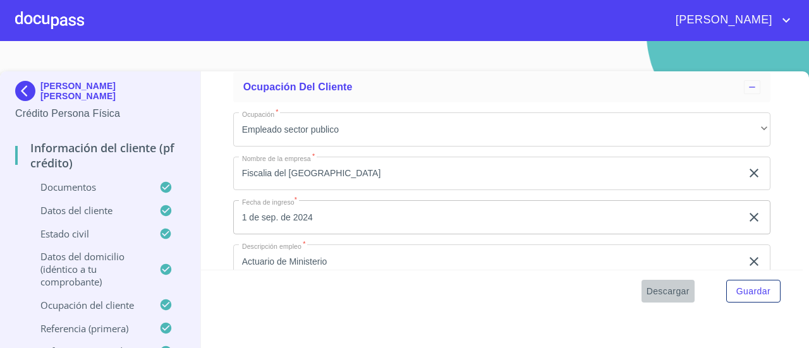
click at [671, 293] on span "Descargar" at bounding box center [668, 292] width 43 height 16
